Goal: Check status: Check status

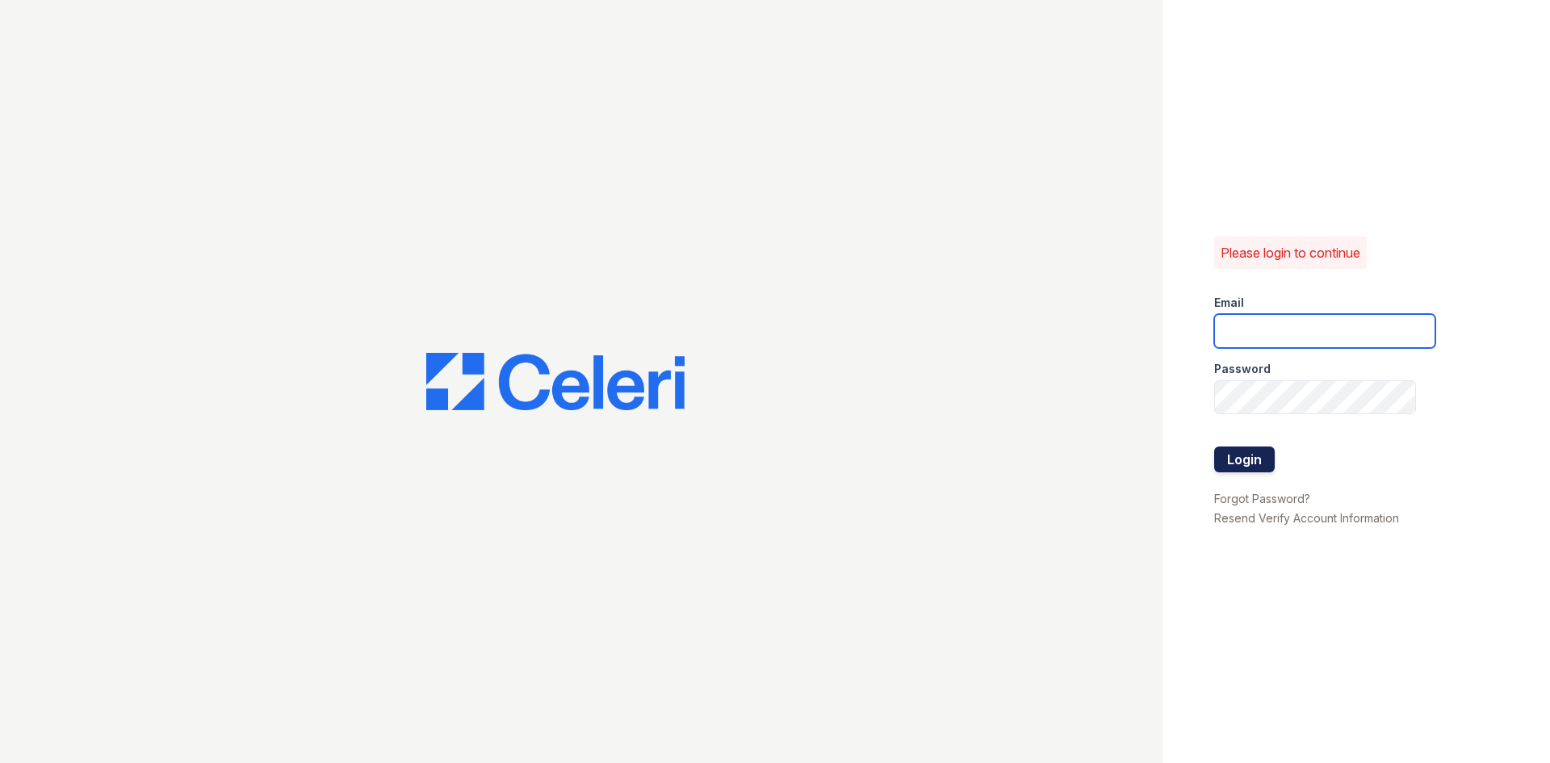
type input "longhorn1@cafmanagement.com"
click at [1242, 453] on button "Login" at bounding box center [1244, 459] width 61 height 26
